Goal: Understand process/instructions: Learn how to perform a task or action

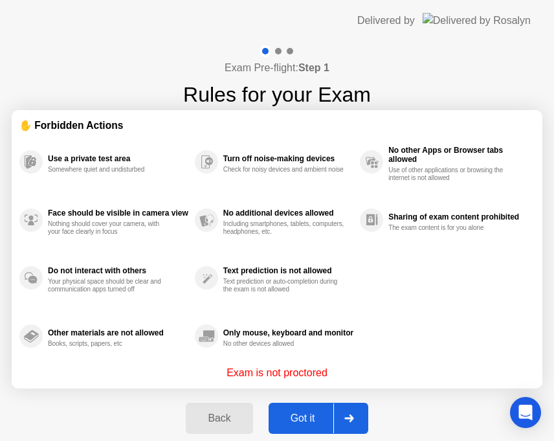
click at [324, 420] on div "Got it" at bounding box center [303, 419] width 61 height 12
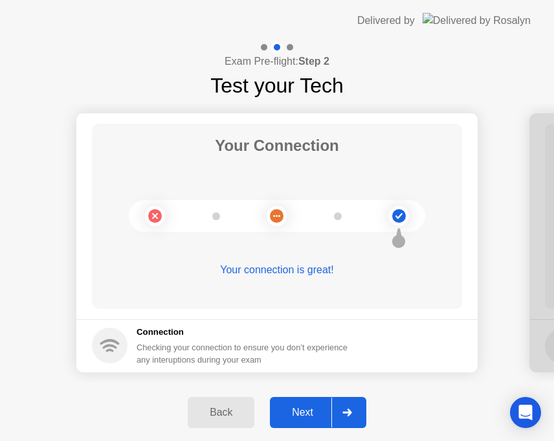
click at [316, 414] on div "Next" at bounding box center [303, 413] width 58 height 12
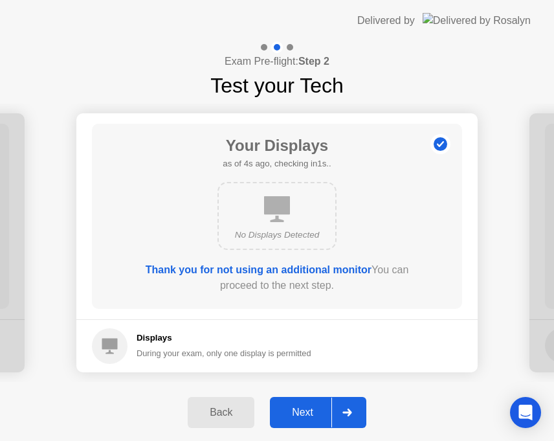
click at [314, 411] on div "Next" at bounding box center [303, 413] width 58 height 12
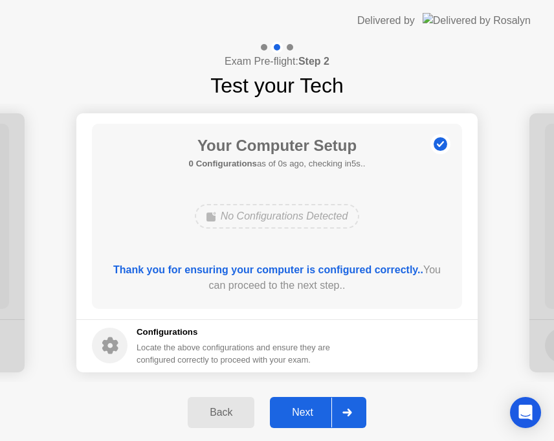
click at [310, 411] on div "Next" at bounding box center [303, 413] width 58 height 12
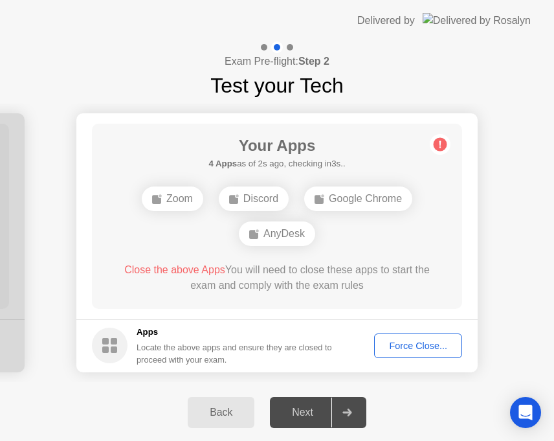
click at [354, 284] on div "Close the above Apps You will need to close these apps to start the exam and co…" at bounding box center [278, 277] width 334 height 31
click at [228, 422] on button "Back" at bounding box center [221, 412] width 67 height 31
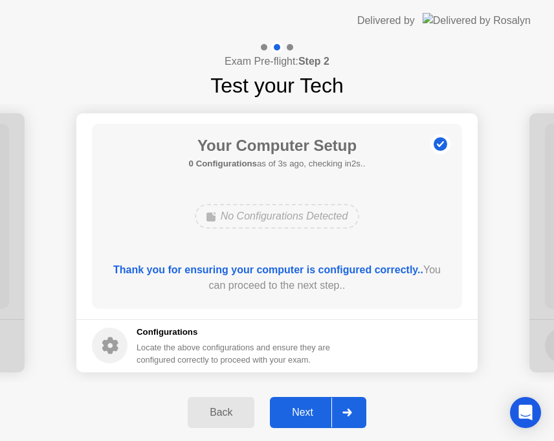
click at [299, 420] on button "Next" at bounding box center [318, 412] width 97 height 31
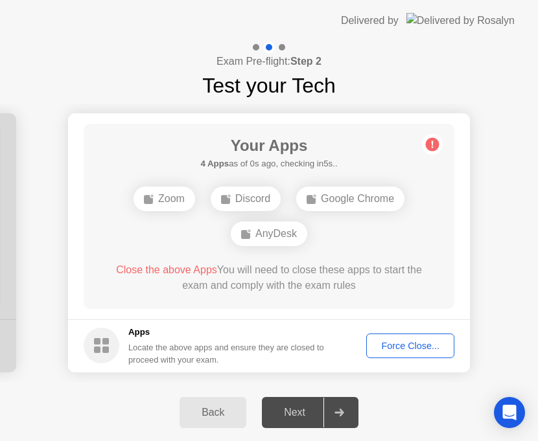
click at [293, 131] on div "Your Apps 4 Apps as of 0s ago, checking in5s.. Zoom Discord Google Chrome AnyDe…" at bounding box center [269, 216] width 370 height 185
